Goal: Navigation & Orientation: Understand site structure

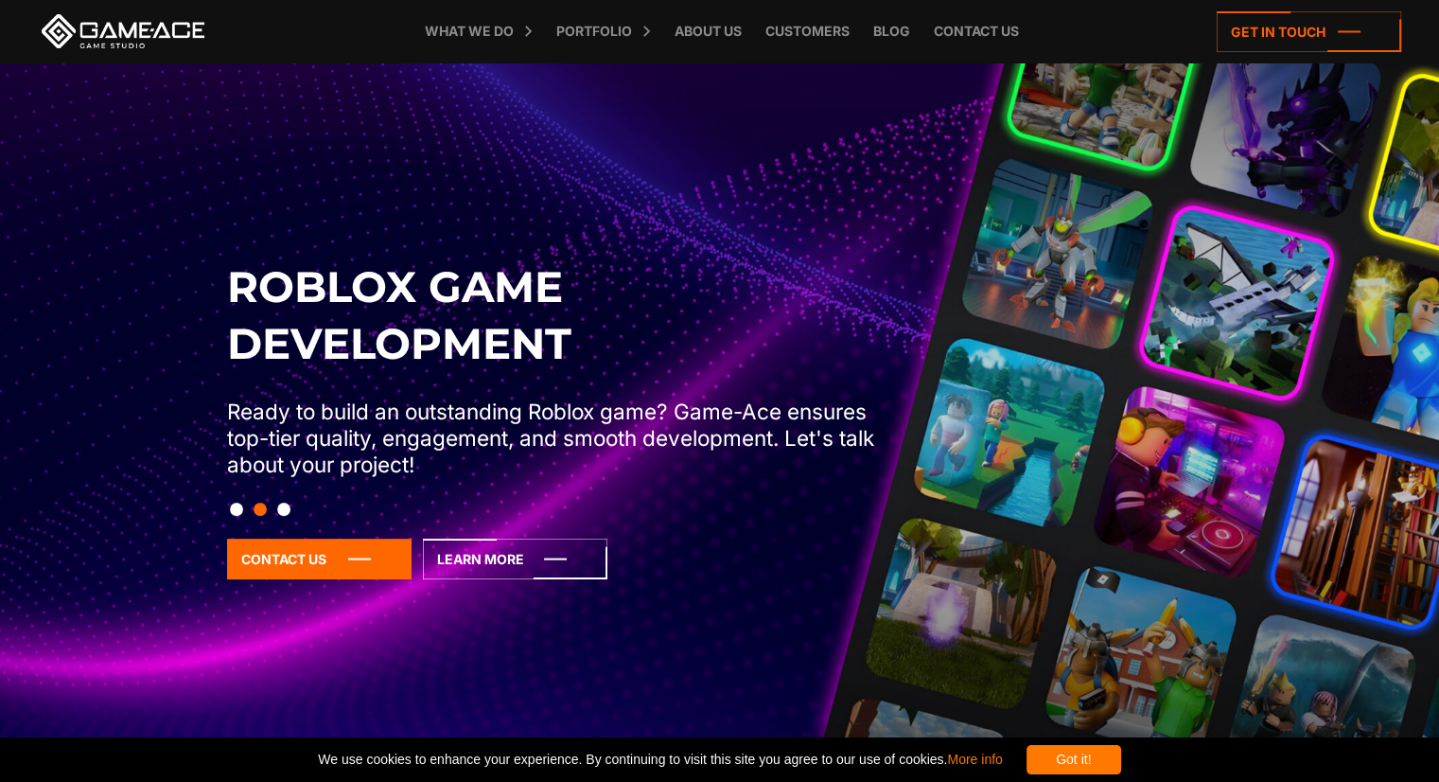
scroll to position [95, 0]
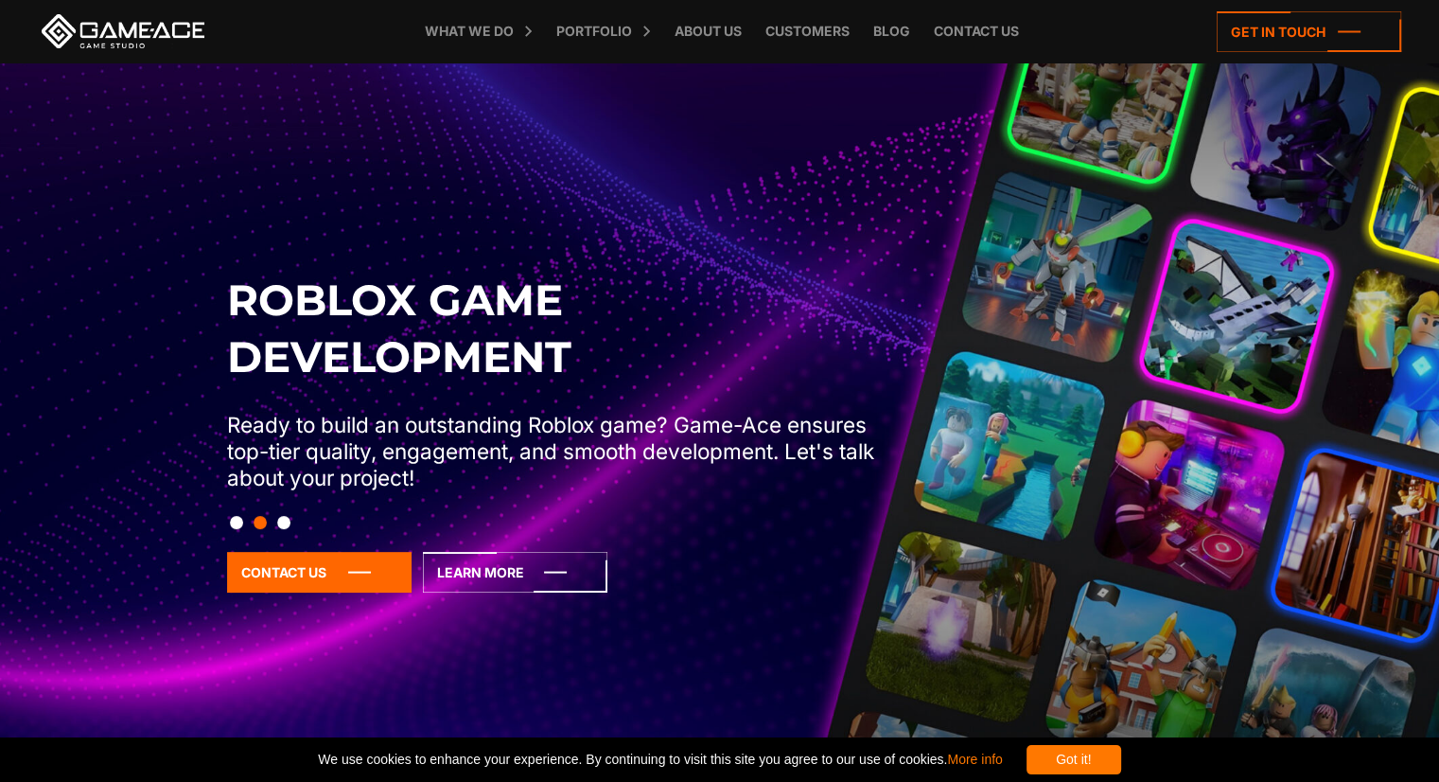
click at [287, 523] on button "Slide 3" at bounding box center [283, 522] width 13 height 32
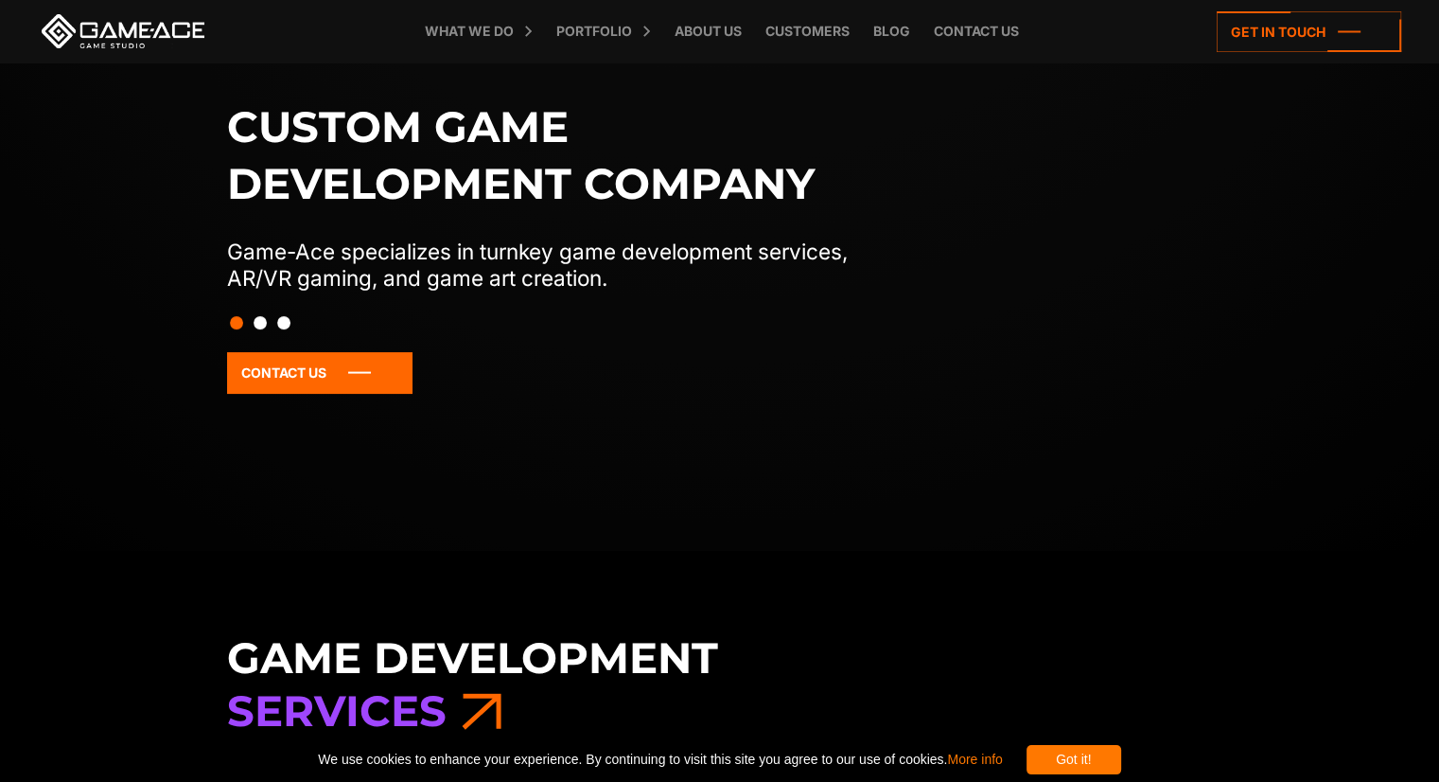
scroll to position [379, 0]
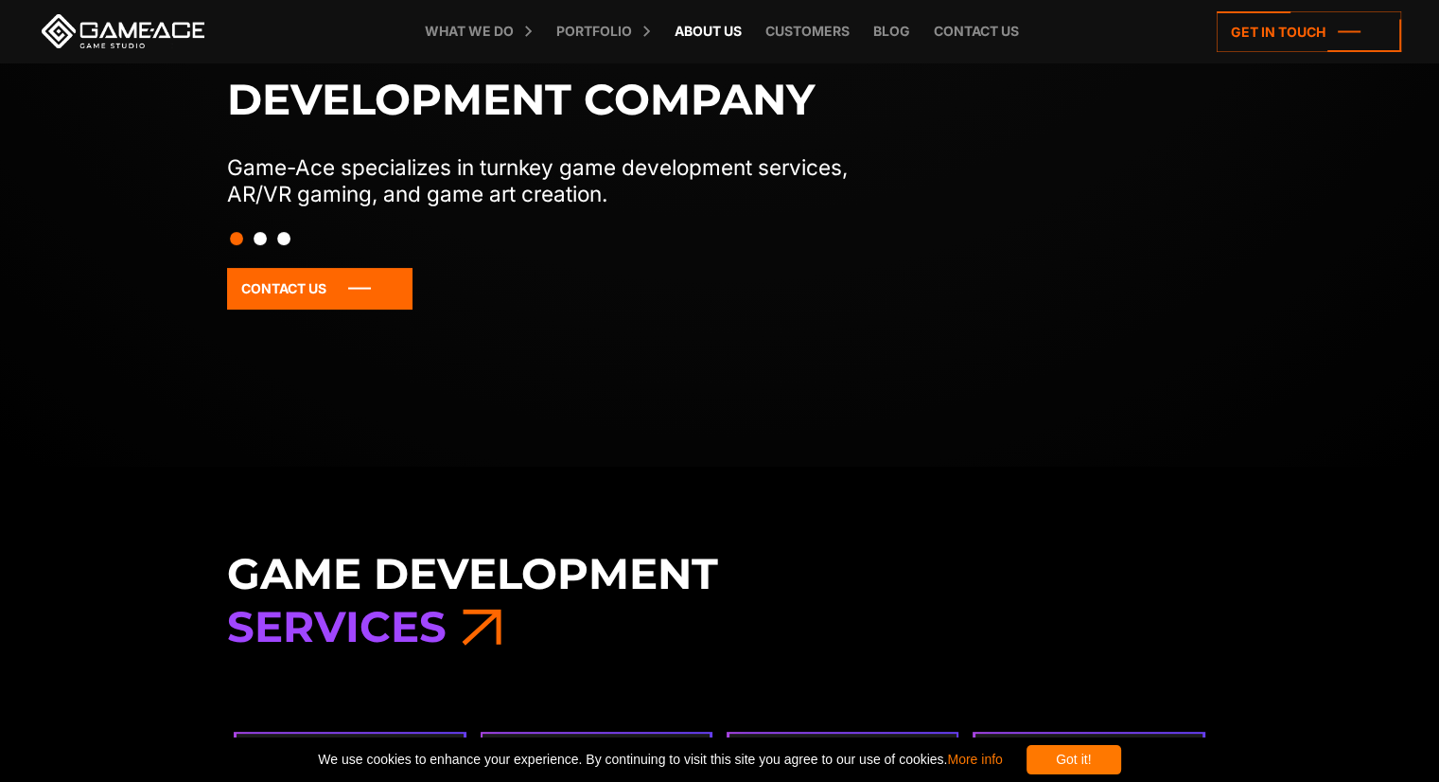
click at [700, 40] on link "About Us" at bounding box center [708, 31] width 86 height 62
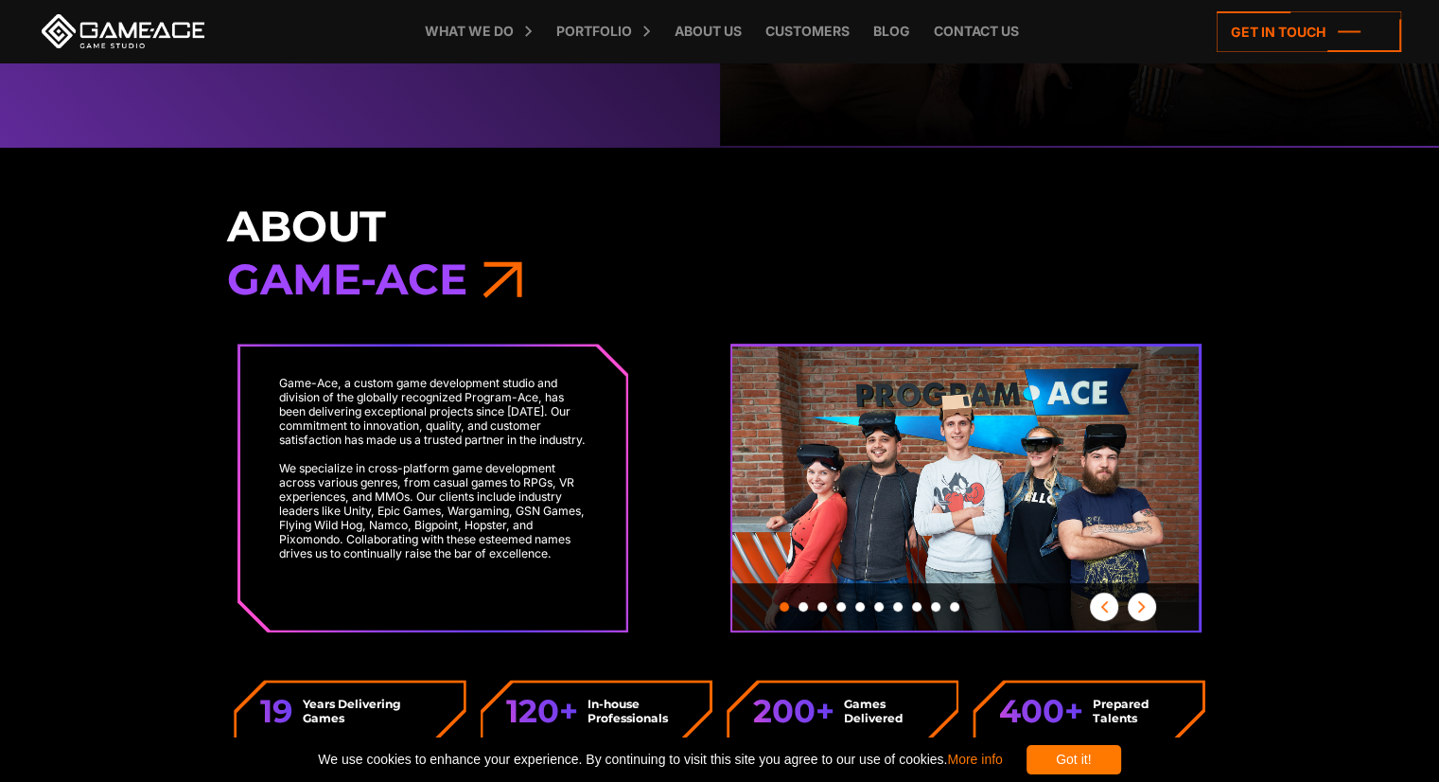
scroll to position [662, 0]
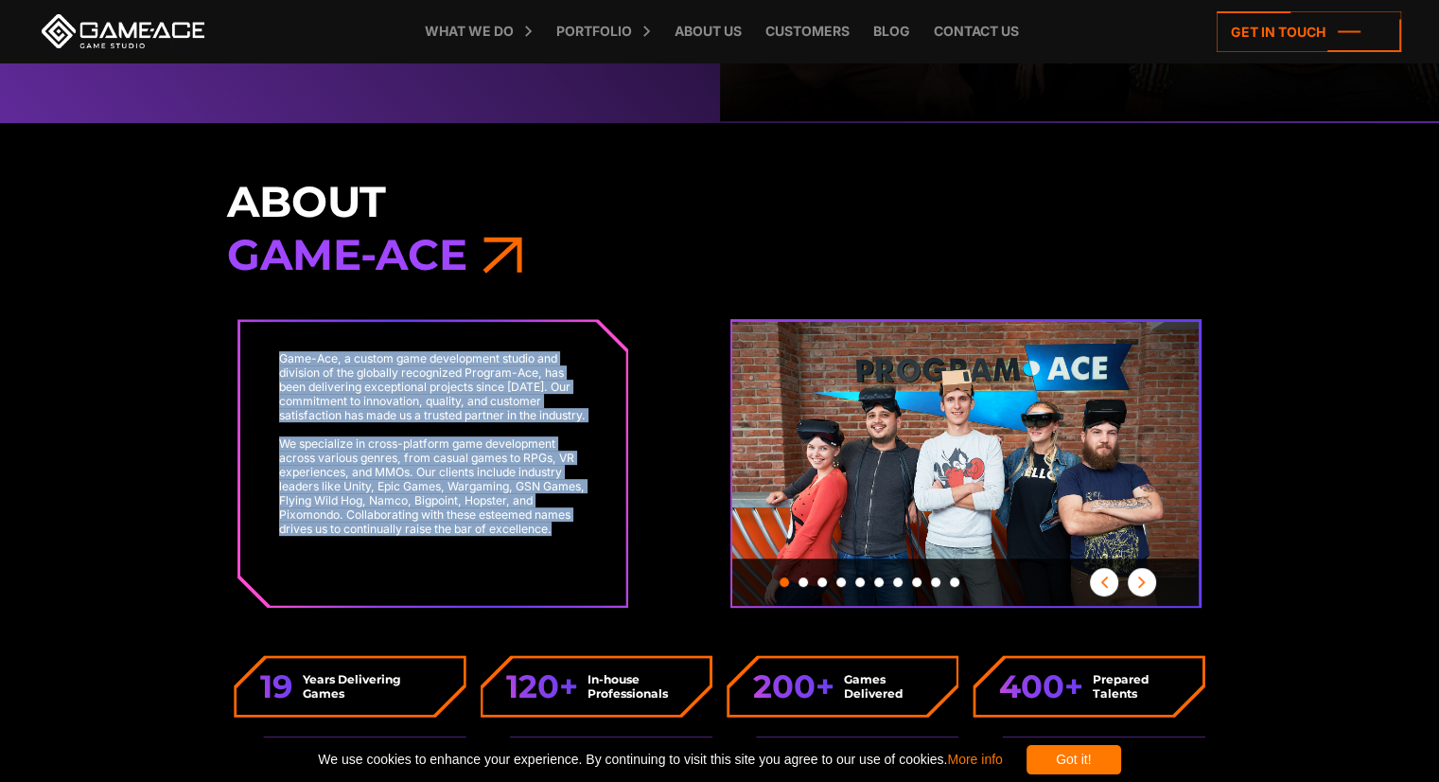
drag, startPoint x: 273, startPoint y: 355, endPoint x: 553, endPoint y: 532, distance: 331.3
click at [575, 544] on div "Game-Ace, a custom game development studio and division of the globally recogni…" at bounding box center [433, 464] width 386 height 284
copy div "Game-Ace, a custom game development studio and division of the globally recogni…"
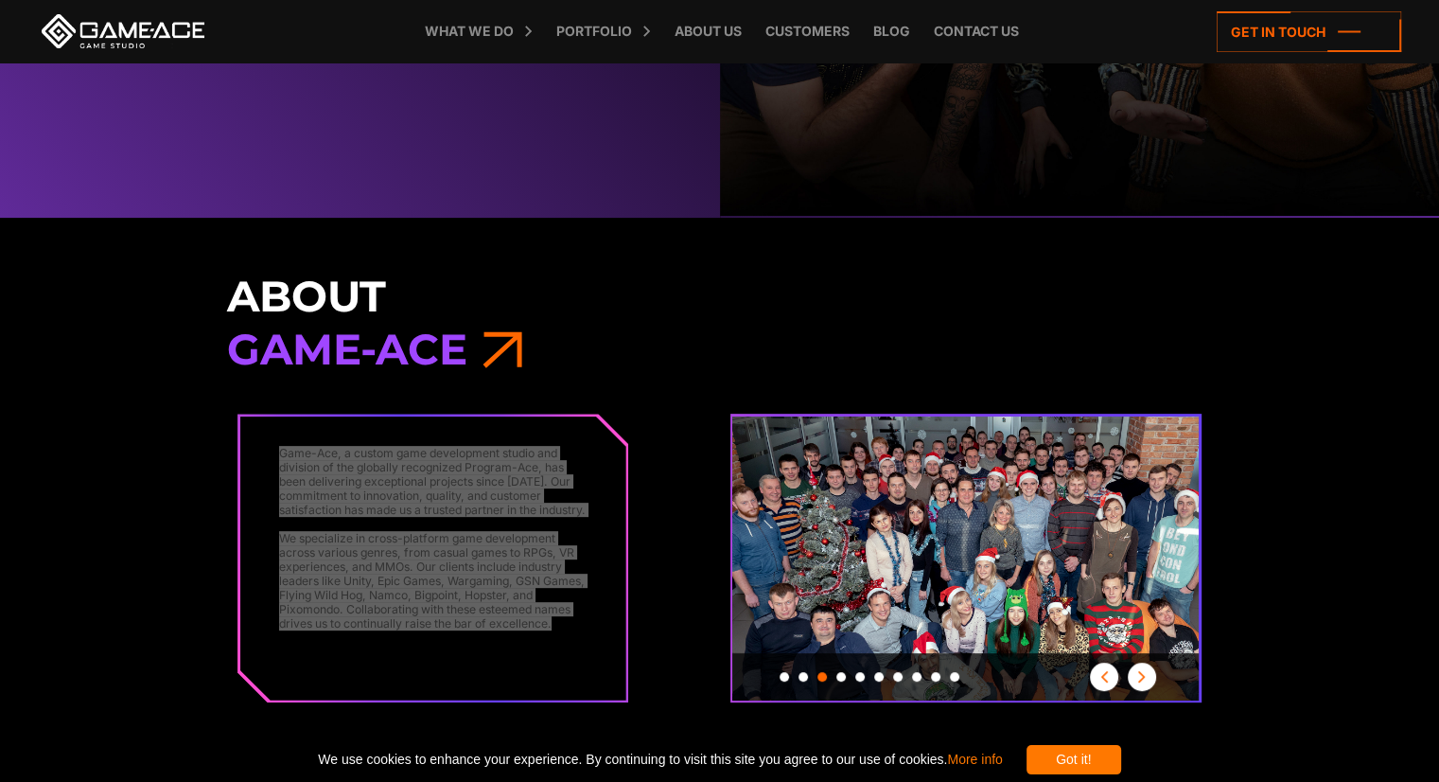
scroll to position [189, 0]
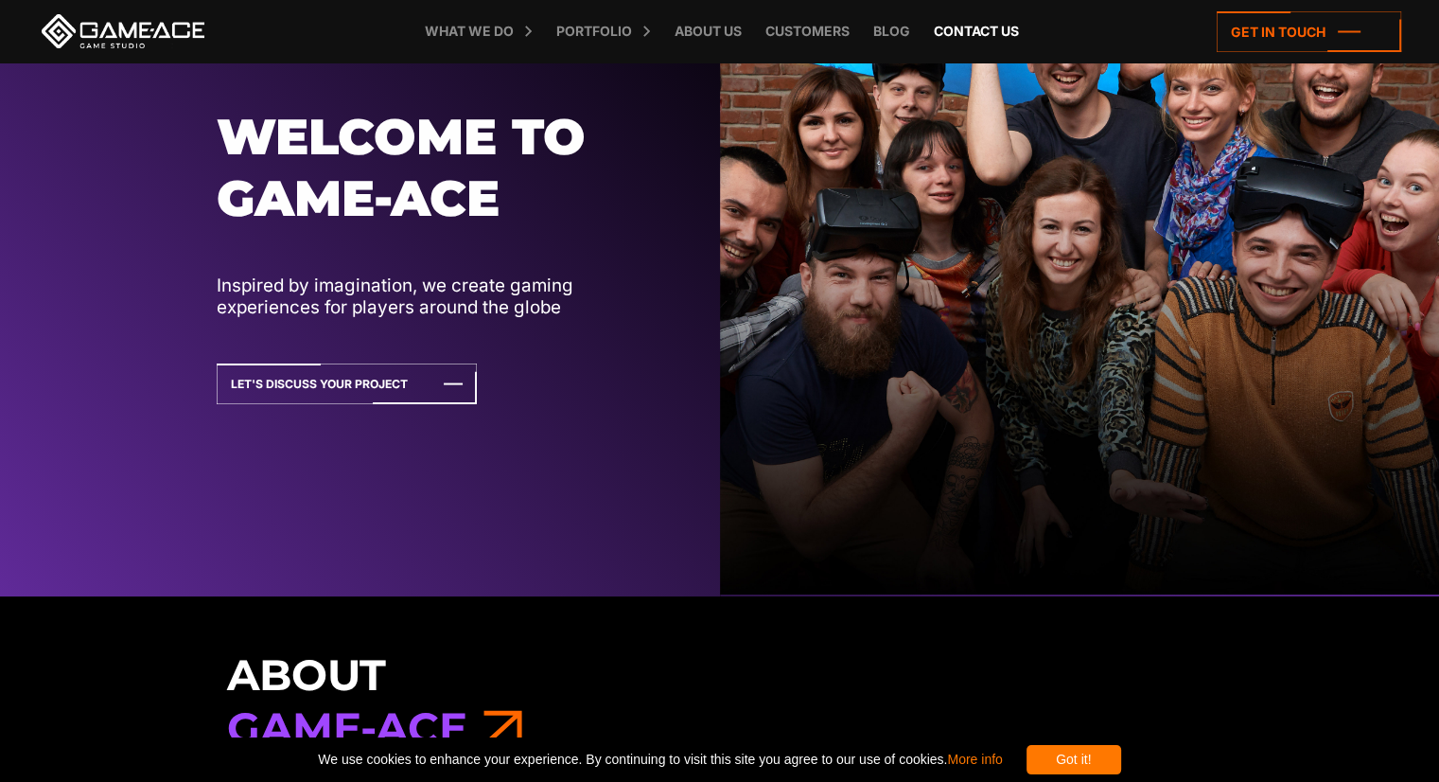
drag, startPoint x: 976, startPoint y: 35, endPoint x: 986, endPoint y: 35, distance: 10.4
click at [978, 35] on link "Contact us" at bounding box center [977, 31] width 104 height 62
click at [890, 44] on link "Blog" at bounding box center [892, 31] width 56 height 62
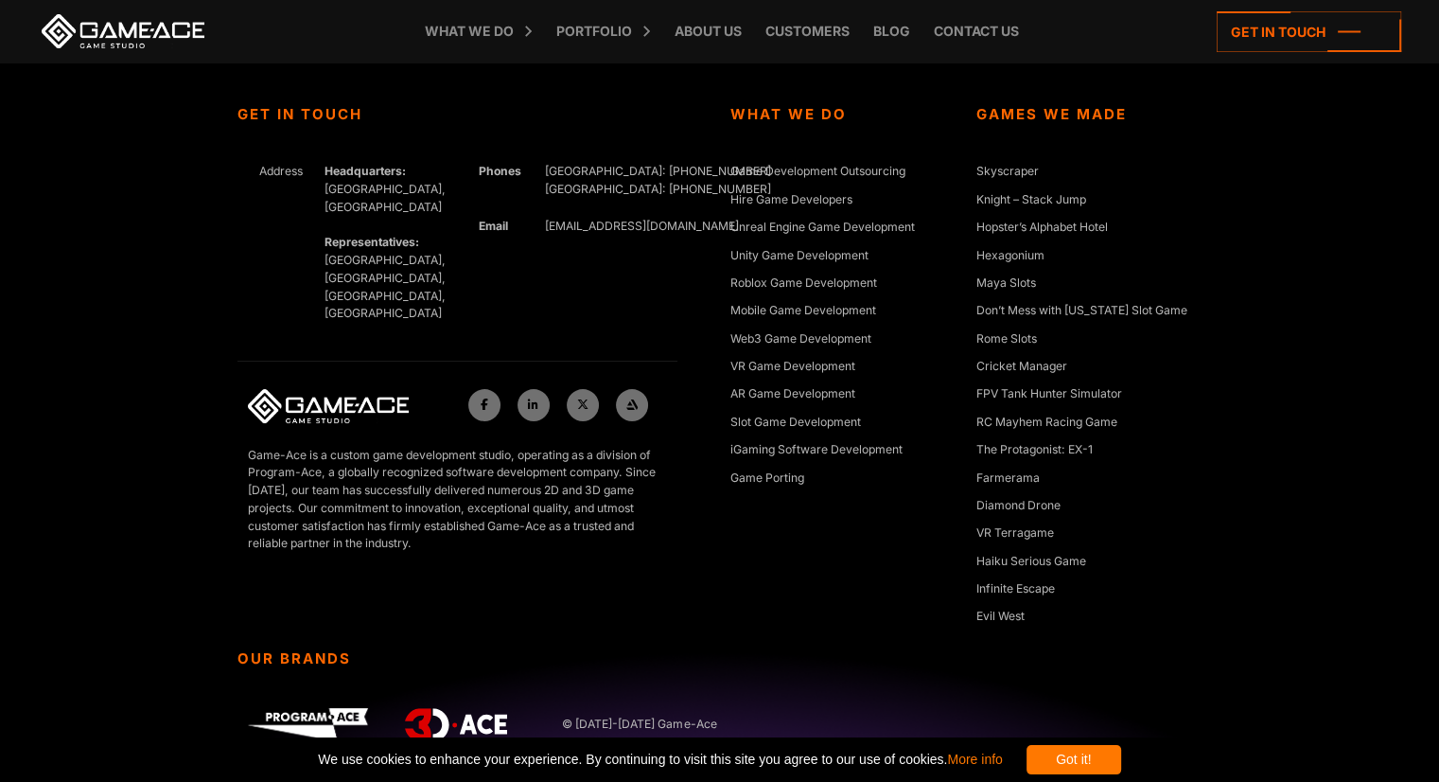
scroll to position [7456, 0]
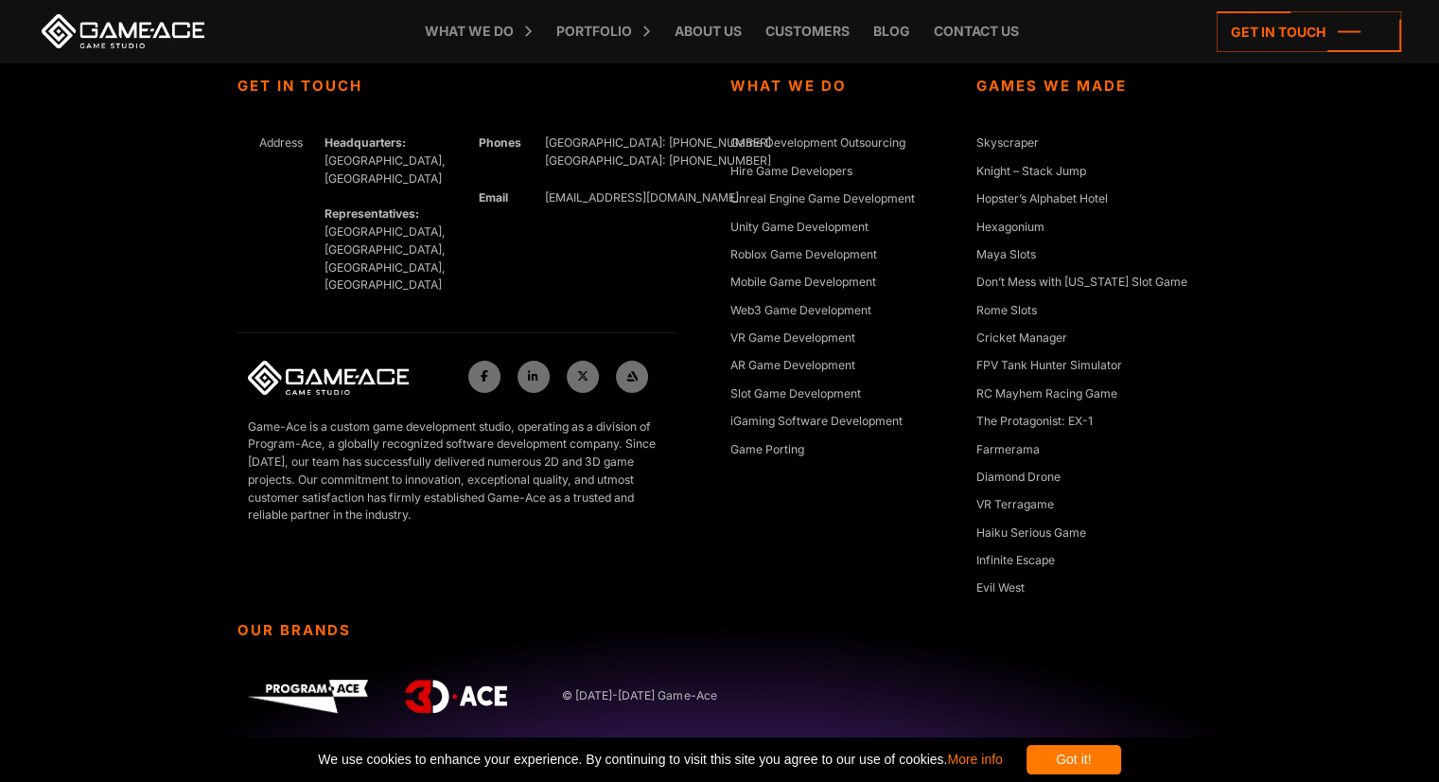
scroll to position [7455, 0]
